Goal: Transaction & Acquisition: Purchase product/service

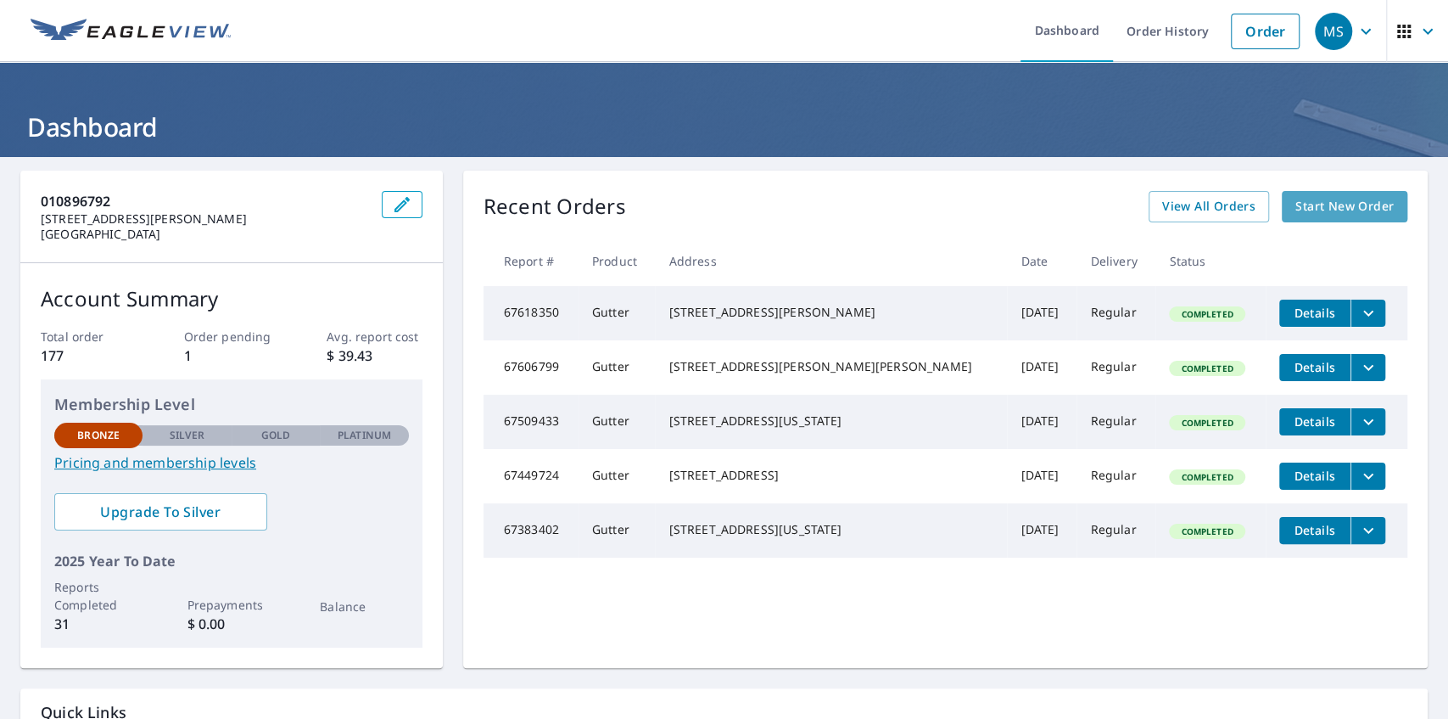
click at [1310, 195] on link "Start New Order" at bounding box center [1345, 206] width 126 height 31
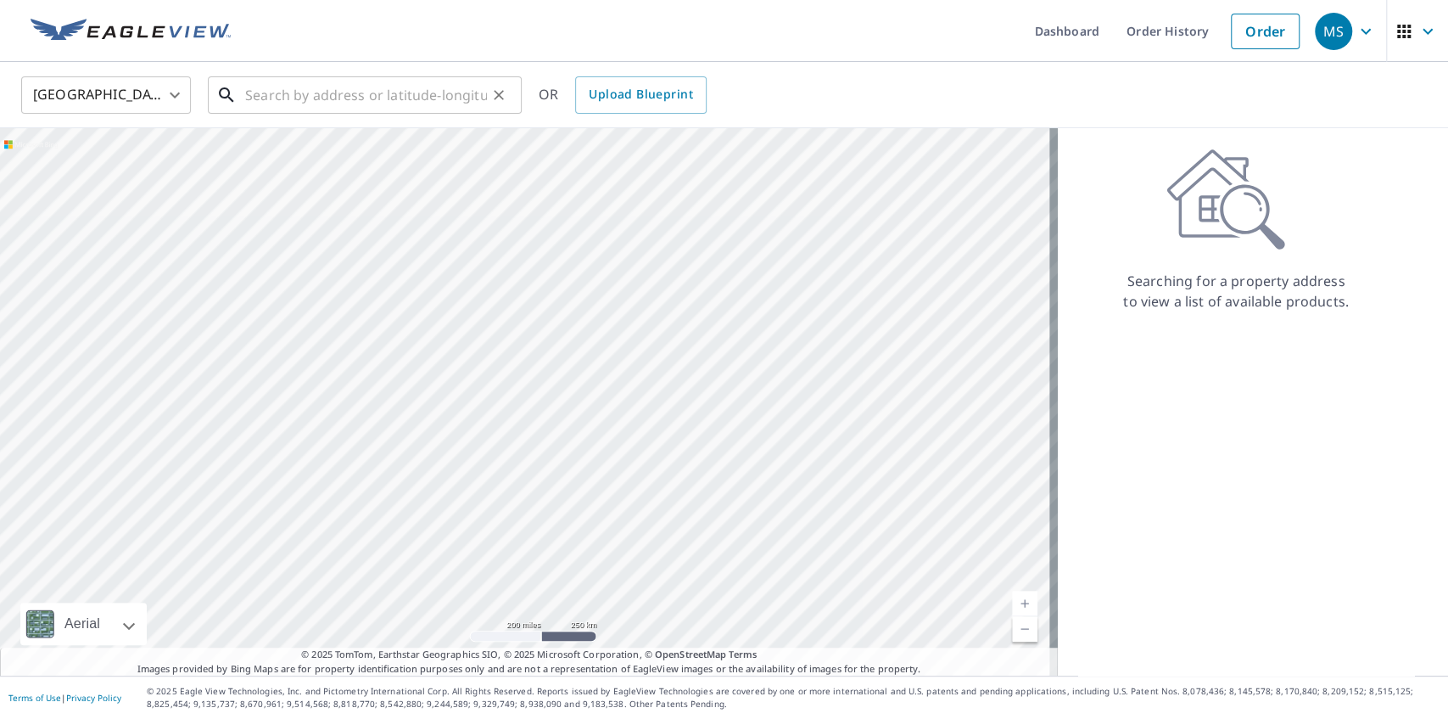
click at [418, 97] on input "text" at bounding box center [366, 95] width 242 height 48
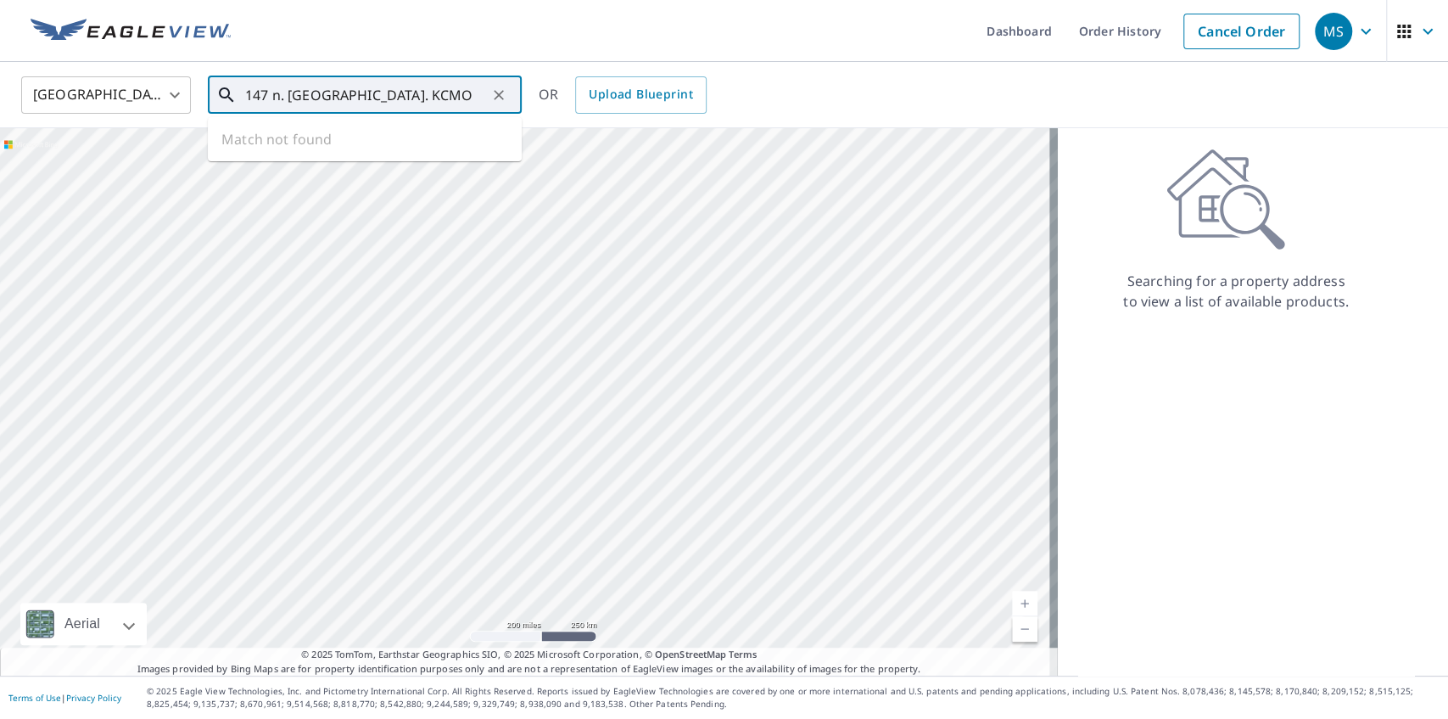
click at [448, 102] on input "147 n. [GEOGRAPHIC_DATA]. KCMO" at bounding box center [366, 95] width 242 height 48
click at [310, 177] on li "[STREET_ADDRESS][US_STATE]" at bounding box center [365, 153] width 314 height 58
type input "[STREET_ADDRESS][US_STATE]"
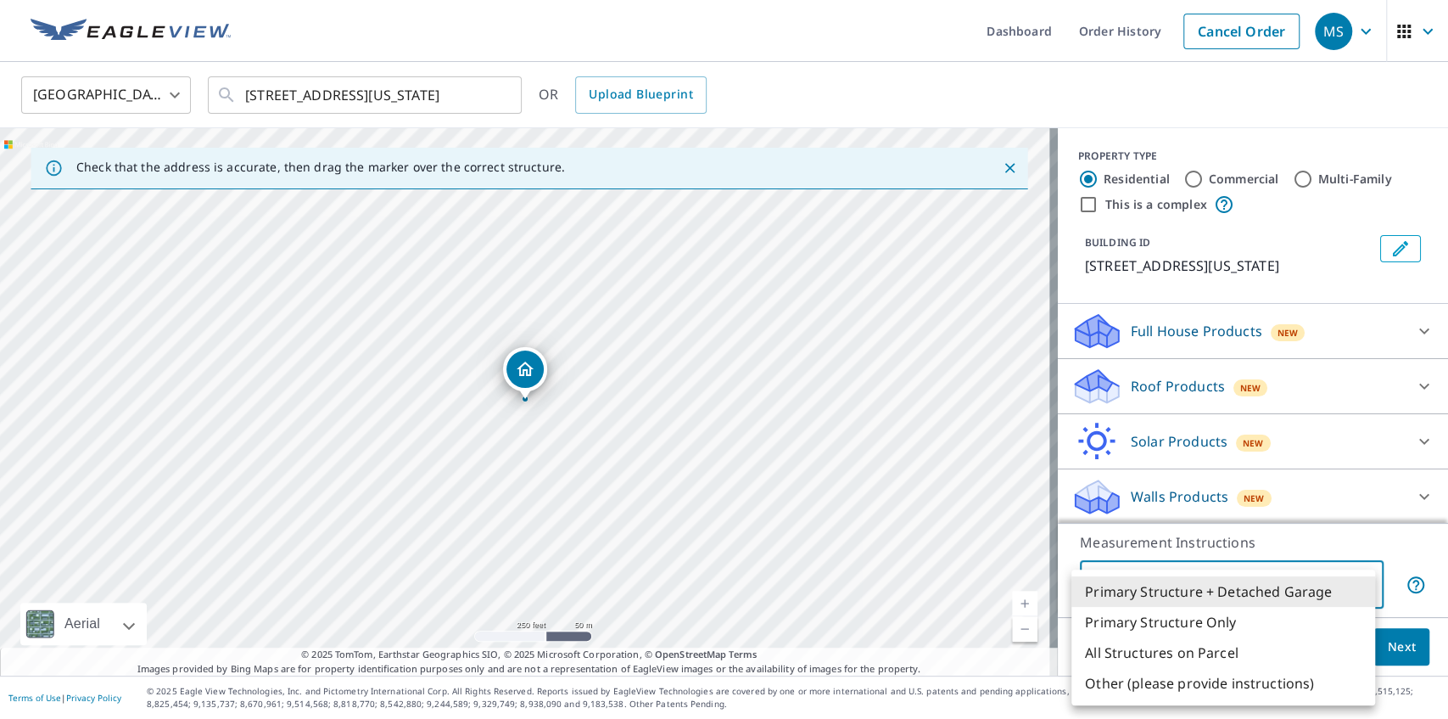
click at [1352, 586] on body "MS MS Dashboard Order History Cancel Order MS [GEOGRAPHIC_DATA] [GEOGRAPHIC_DAT…" at bounding box center [724, 359] width 1448 height 719
click at [1150, 624] on li "Primary Structure Only" at bounding box center [1224, 622] width 304 height 31
type input "2"
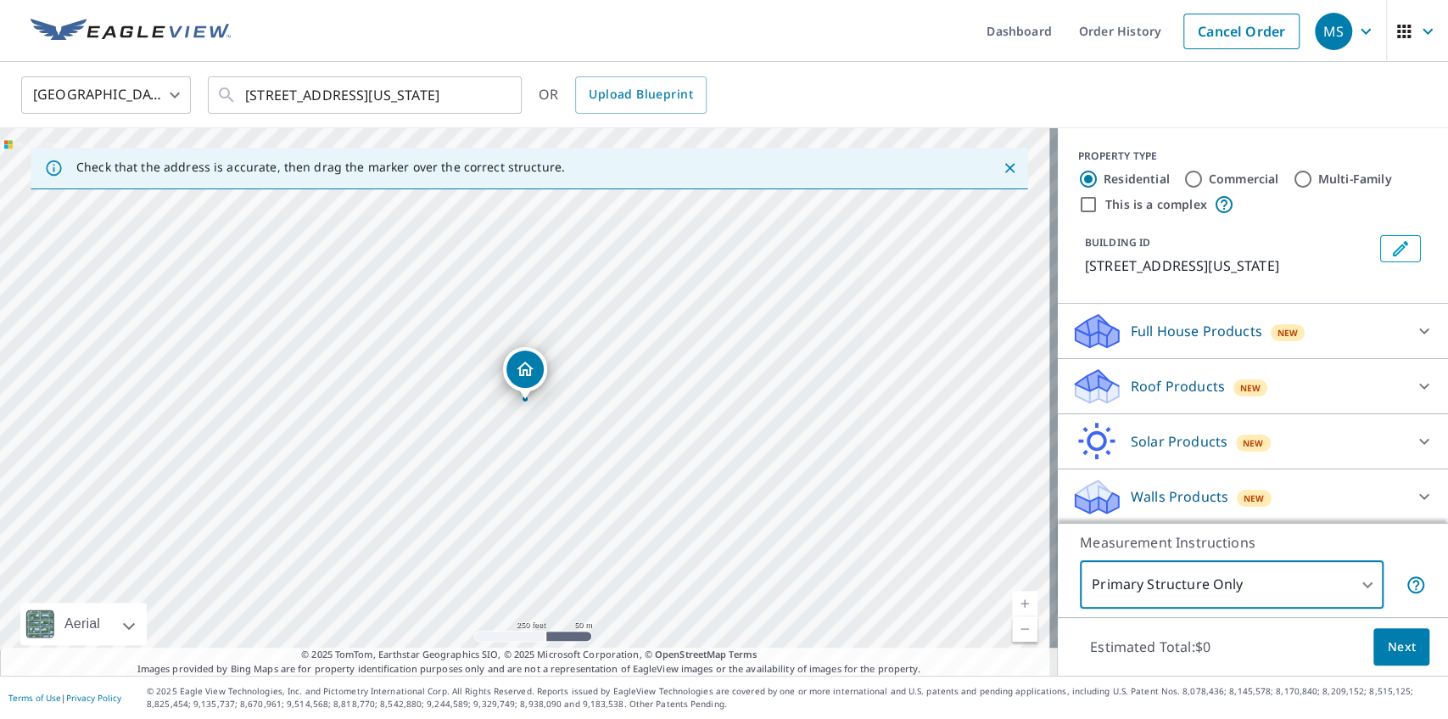
click at [1387, 649] on span "Next" at bounding box center [1401, 646] width 29 height 21
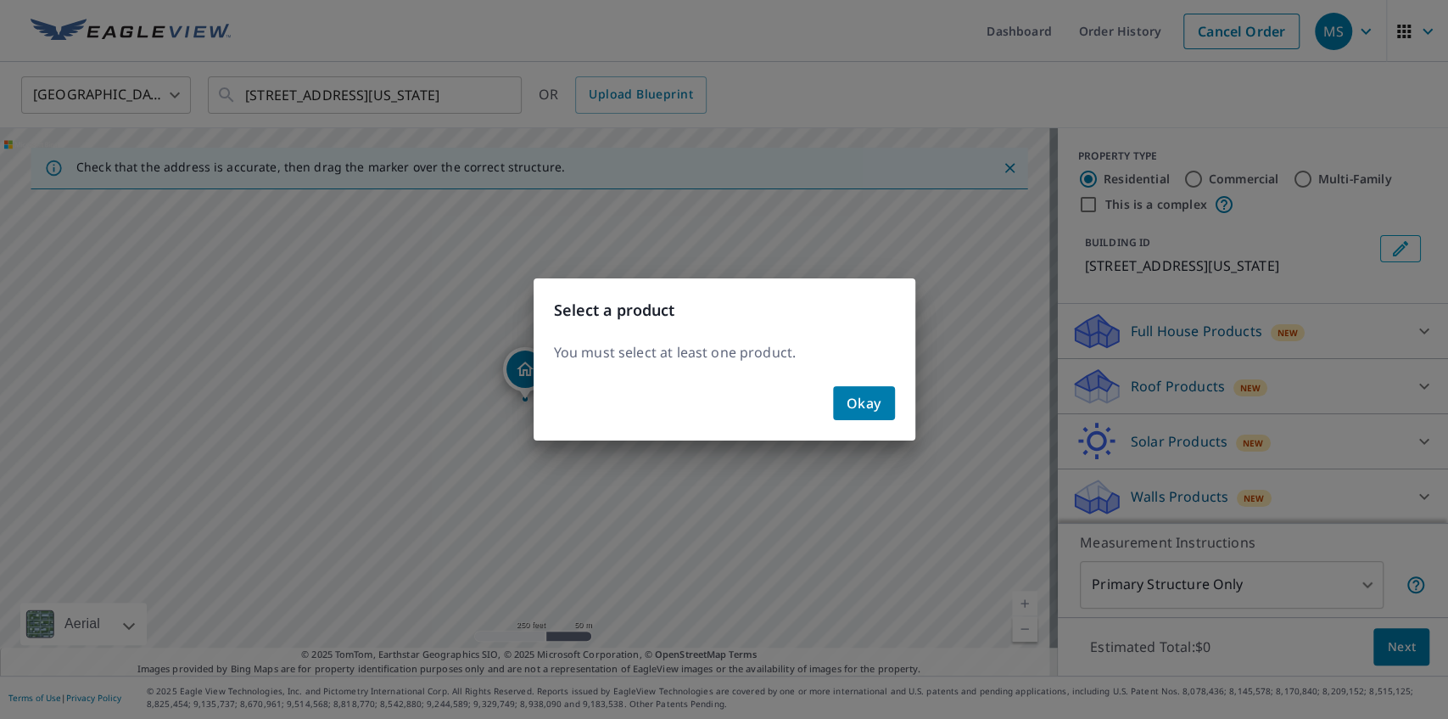
click at [874, 402] on span "Okay" at bounding box center [864, 403] width 35 height 24
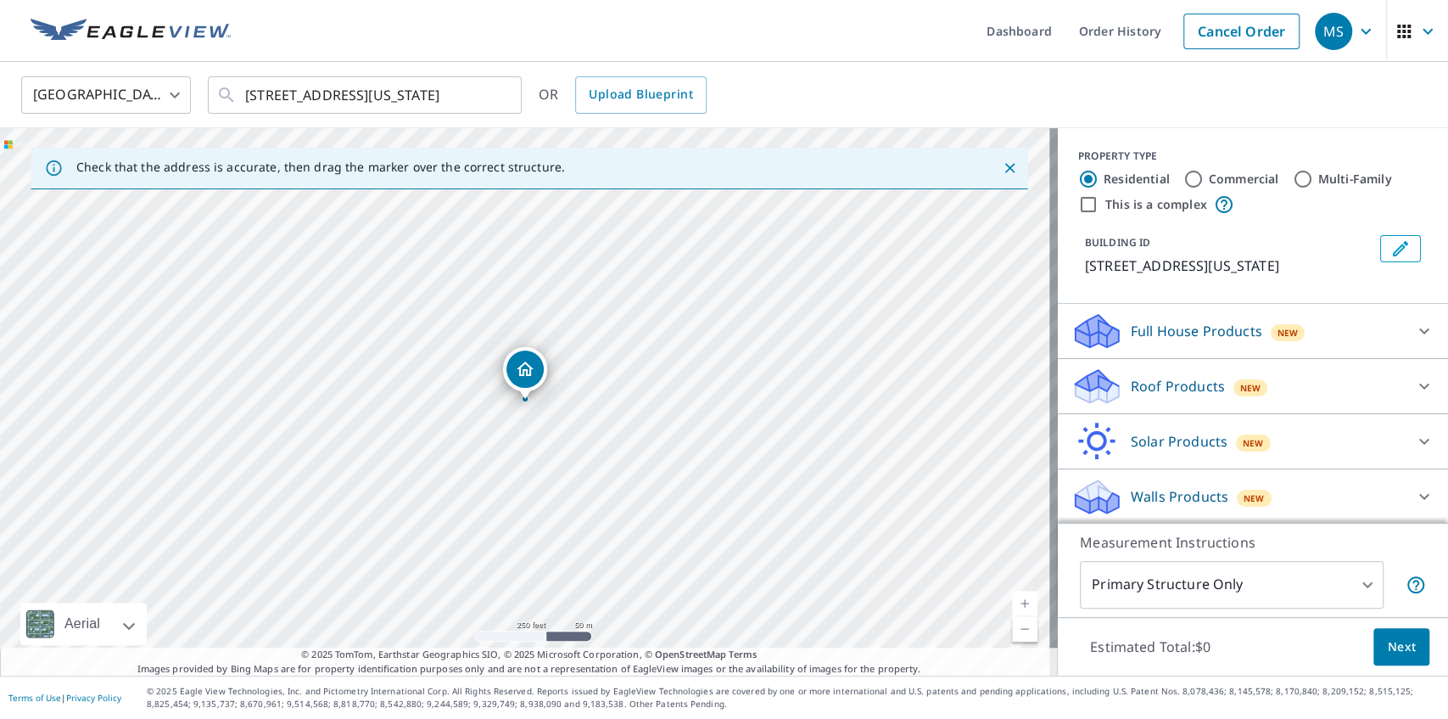
click at [1387, 643] on span "Next" at bounding box center [1401, 646] width 29 height 21
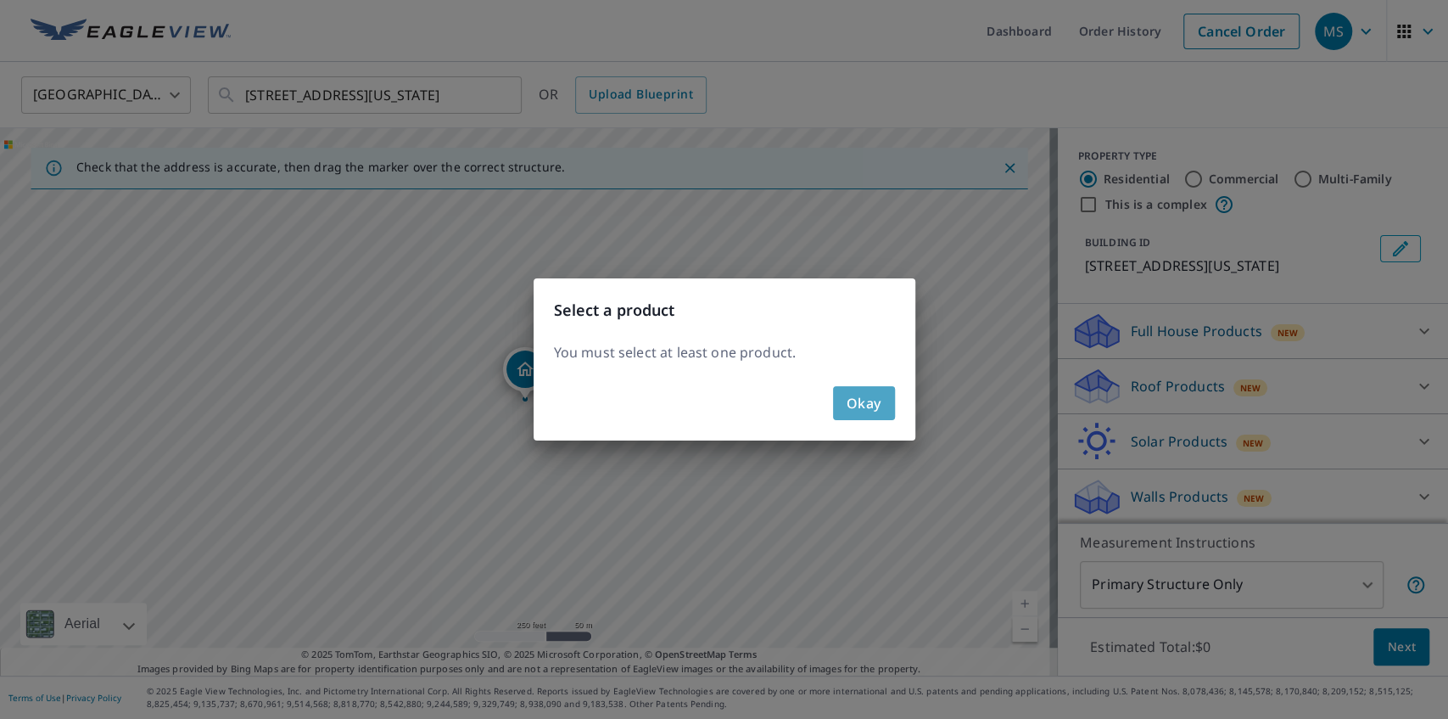
click at [843, 400] on button "Okay" at bounding box center [864, 403] width 62 height 34
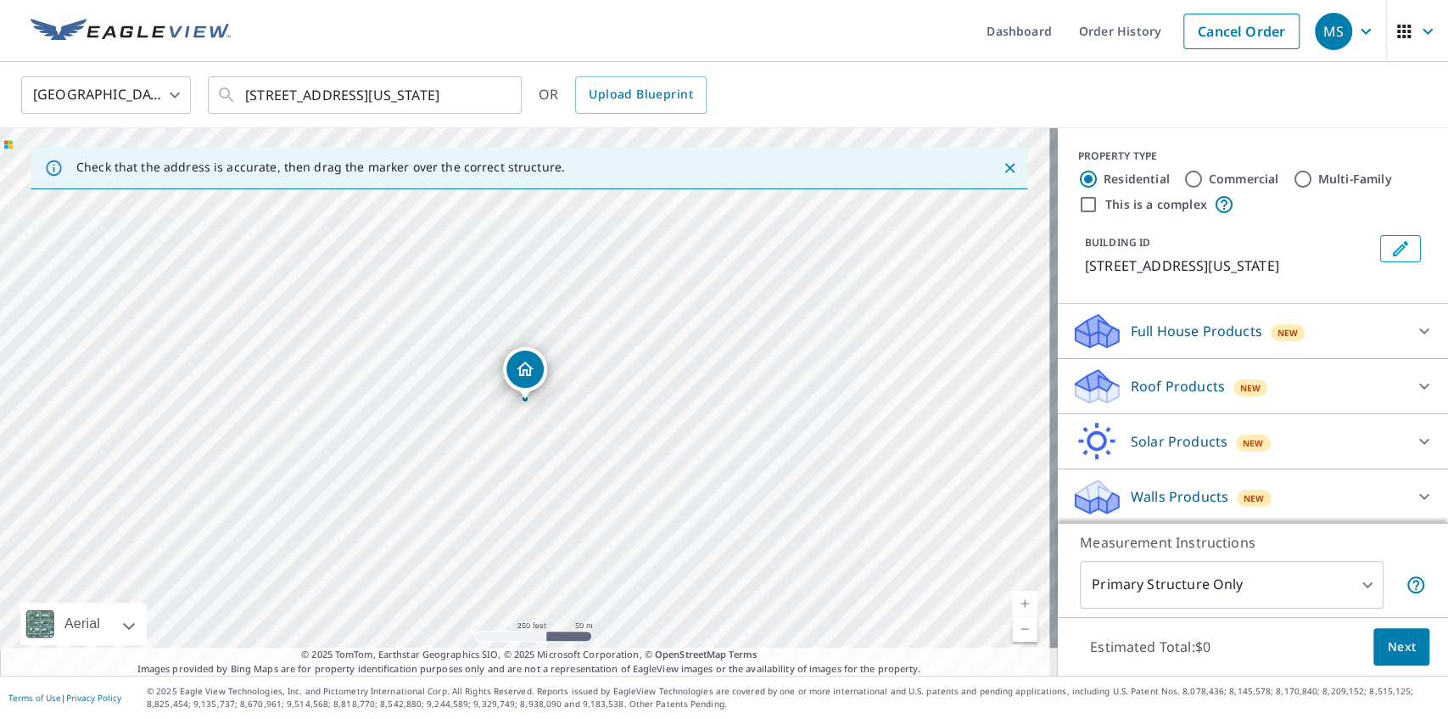
click at [1134, 385] on p "Roof Products" at bounding box center [1178, 386] width 94 height 20
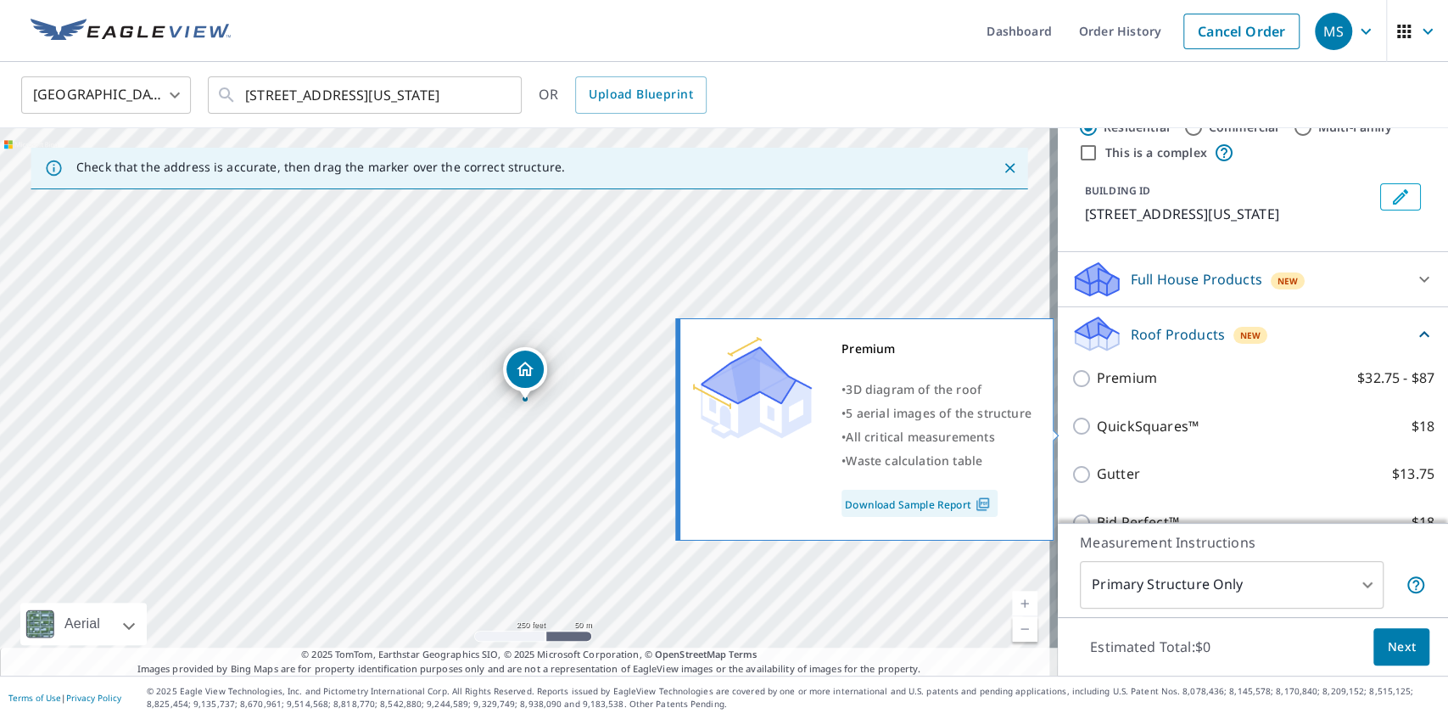
scroll to position [113, 0]
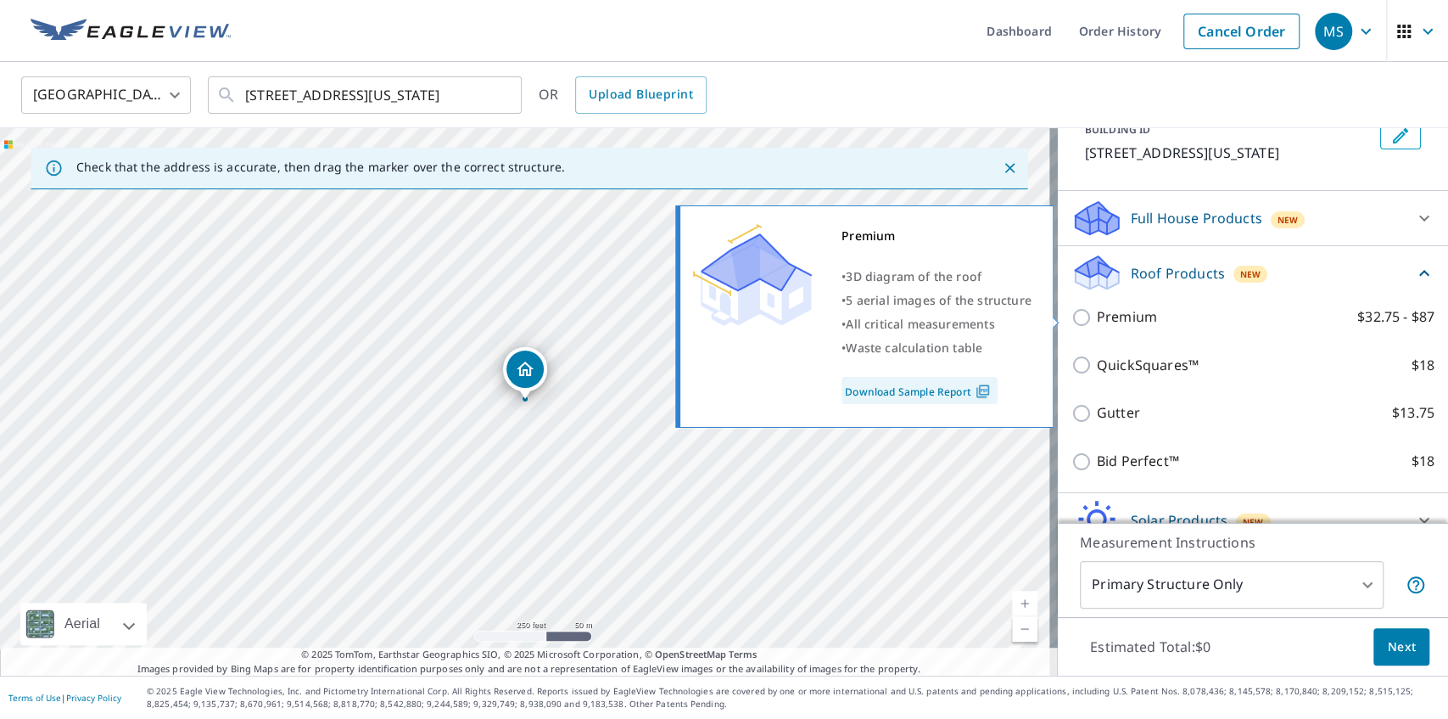
click at [1125, 316] on p "Premium" at bounding box center [1127, 316] width 60 height 21
click at [1097, 316] on input "Premium $32.75 - $87" at bounding box center [1084, 317] width 25 height 20
checkbox input "true"
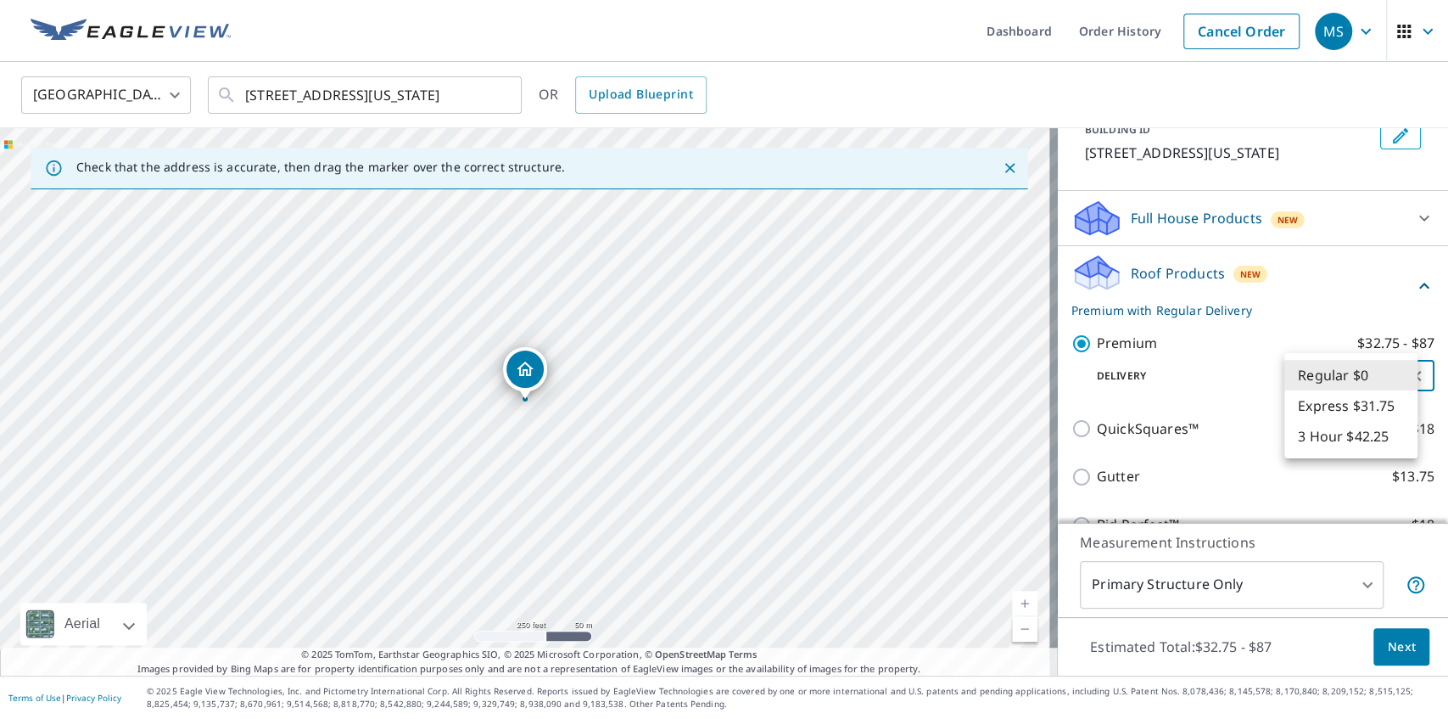
click at [1397, 379] on body "MS MS Dashboard Order History Cancel Order MS [GEOGRAPHIC_DATA] [GEOGRAPHIC_DAT…" at bounding box center [724, 359] width 1448 height 719
click at [1396, 377] on li "Regular $0" at bounding box center [1350, 375] width 133 height 31
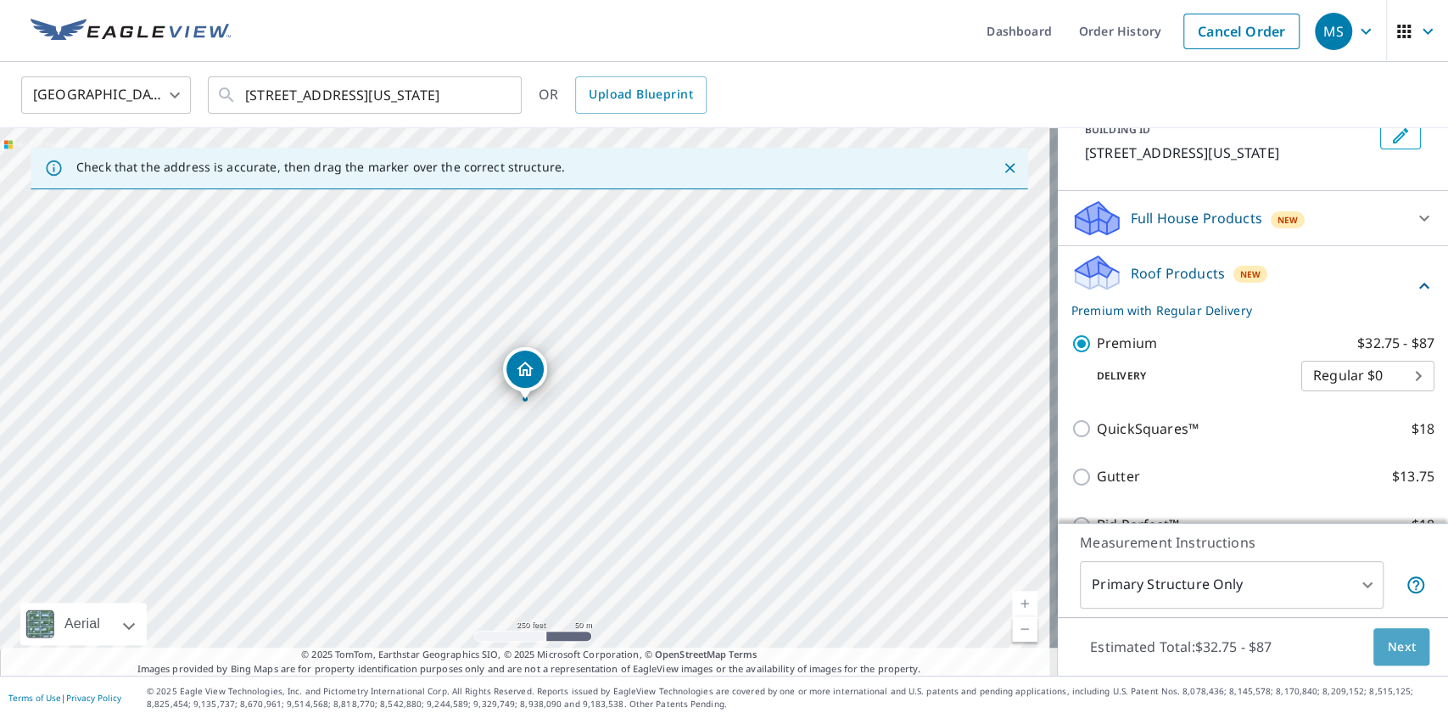
click at [1394, 644] on span "Next" at bounding box center [1401, 646] width 29 height 21
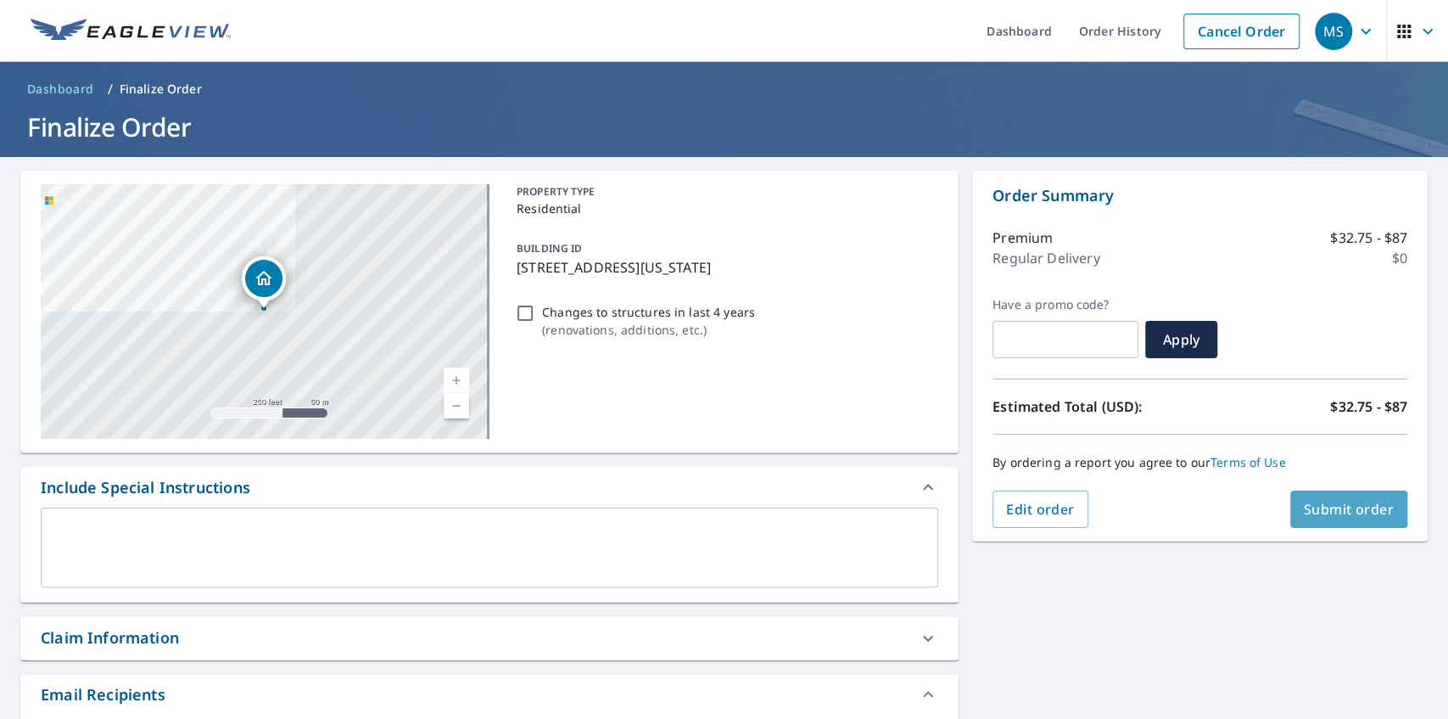
click at [1335, 512] on span "Submit order" at bounding box center [1349, 509] width 91 height 19
